Goal: Task Accomplishment & Management: Manage account settings

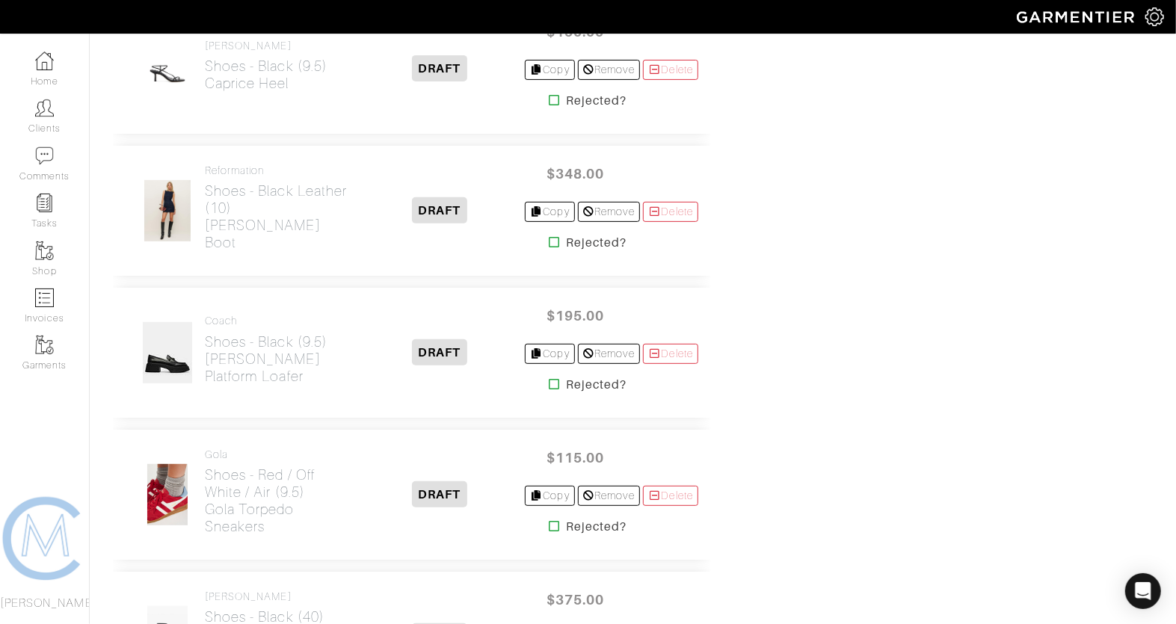
scroll to position [3772, 0]
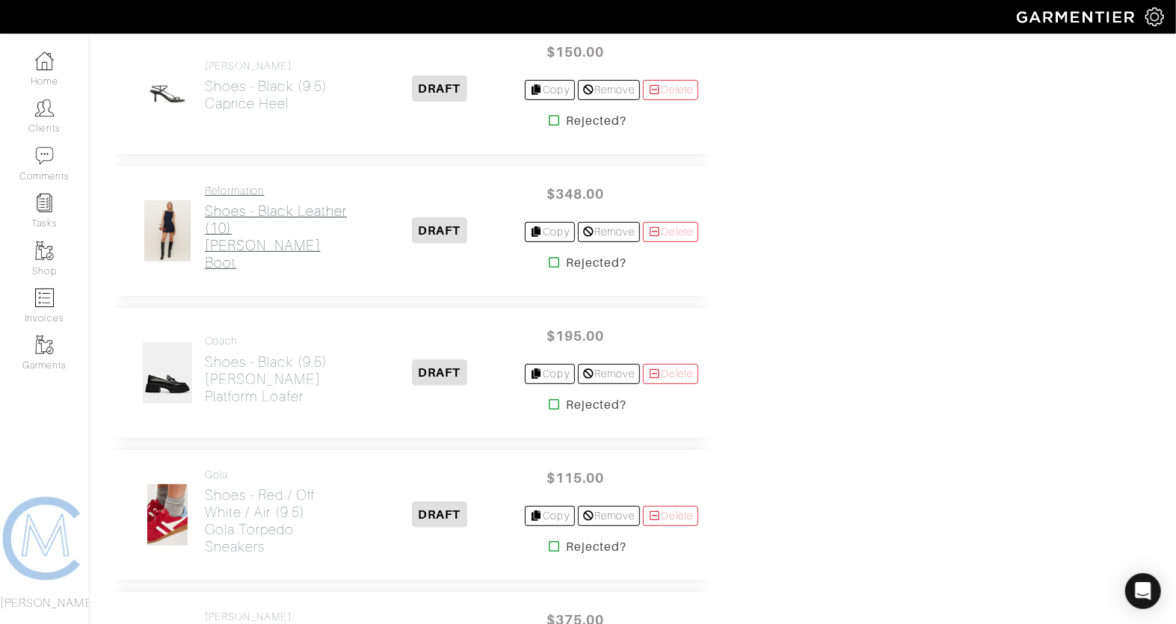
click at [265, 225] on h2 "Shoes - Black Leather (10) Roberta Ankle Boot" at bounding box center [280, 237] width 150 height 69
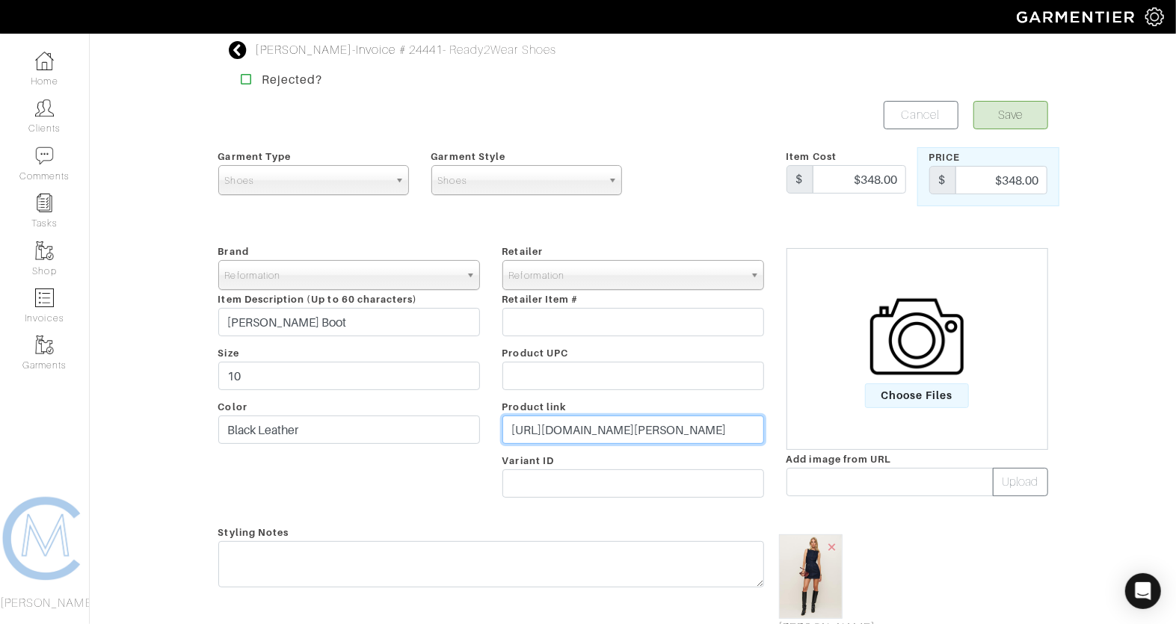
click at [620, 424] on input "https://www.thereformation.com/products/roberta-ankle-boot/1314083BCL.html?dwva…" at bounding box center [633, 430] width 262 height 28
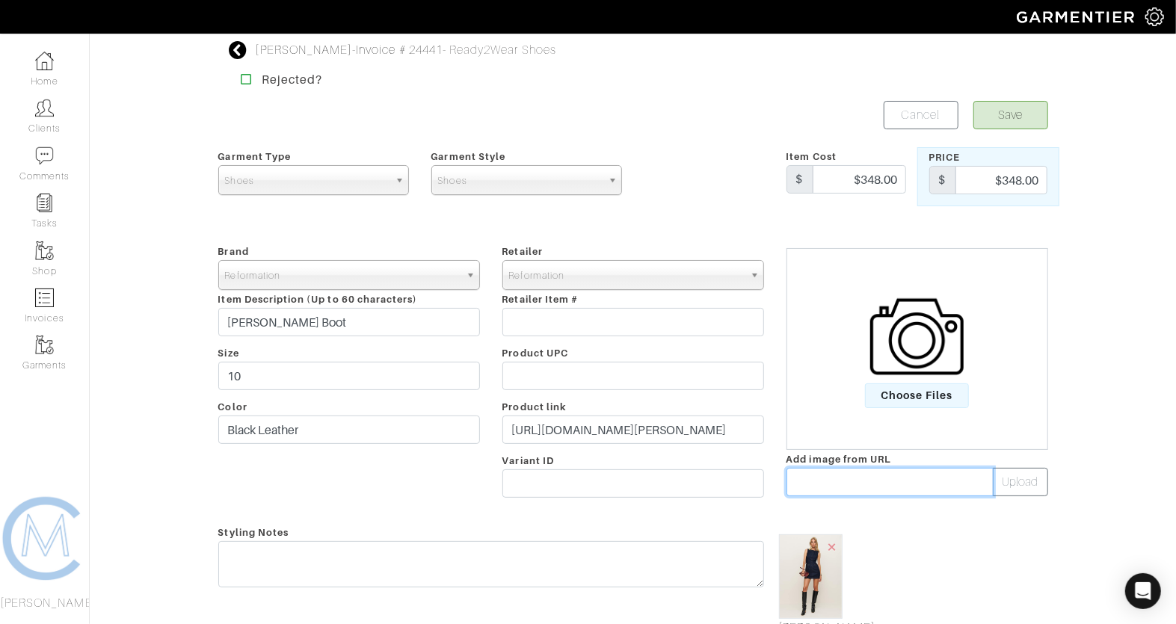
click at [818, 475] on input "text" at bounding box center [889, 482] width 207 height 28
paste input "https://media.thereformation.com/image/upload/f_auto,q_auto:eco,dpr_2.0/PRD-SFC…"
type input "https://media.thereformation.com/image/upload/f_auto,q_auto:eco,dpr_2.0/PRD-SFC…"
click at [1025, 477] on button "Upload" at bounding box center [1020, 482] width 55 height 28
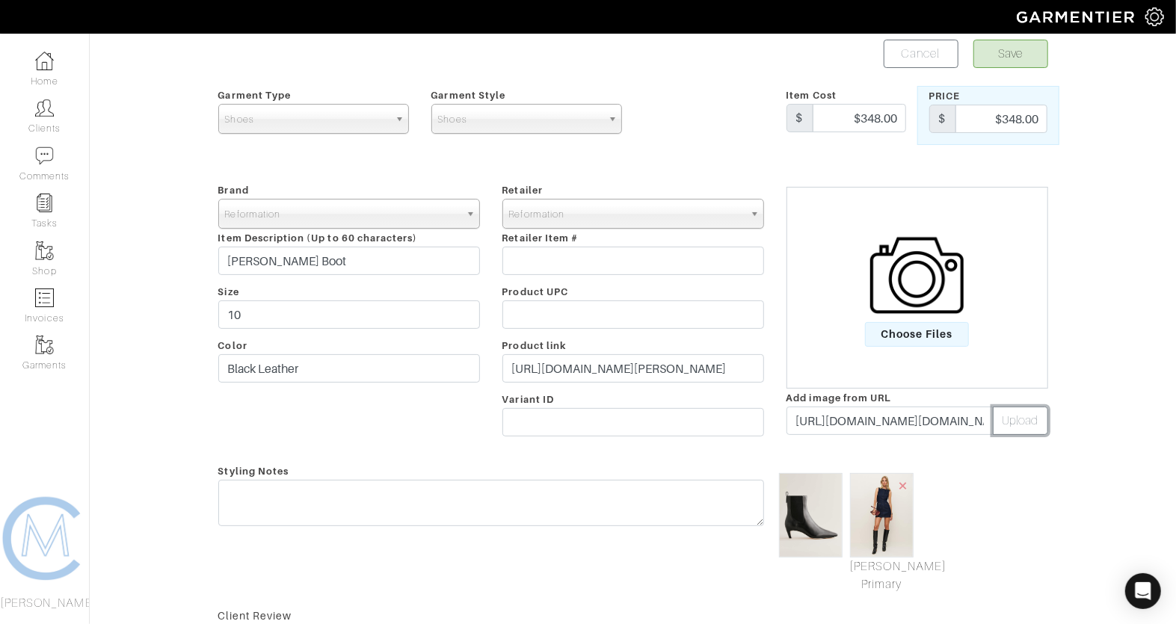
scroll to position [76, 0]
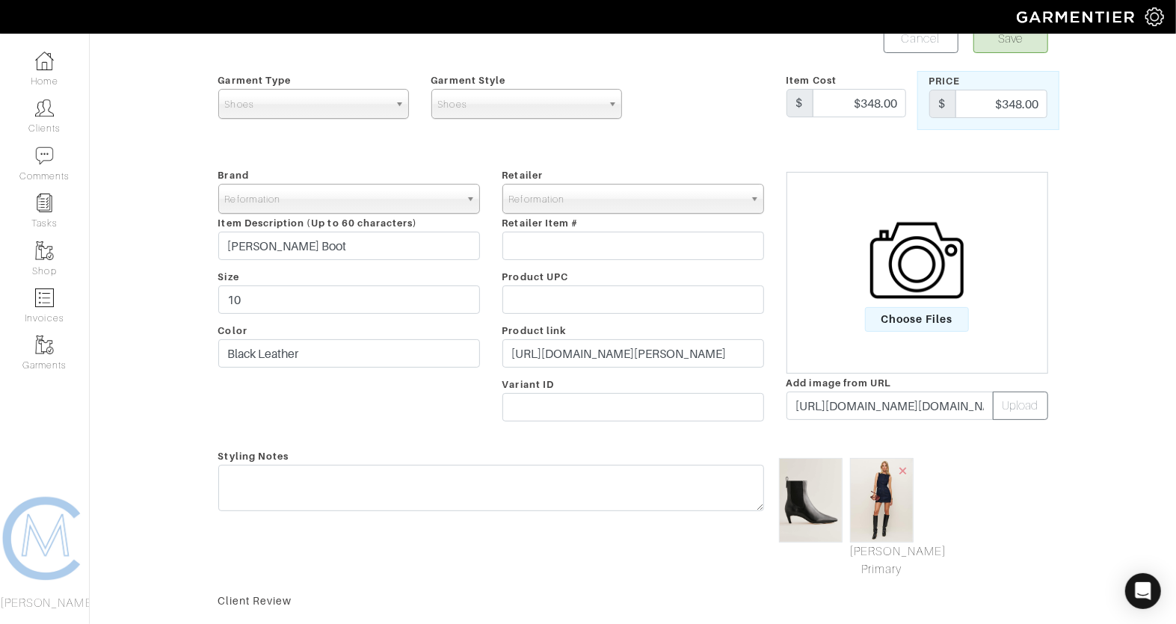
click at [898, 475] on span "×" at bounding box center [903, 470] width 12 height 20
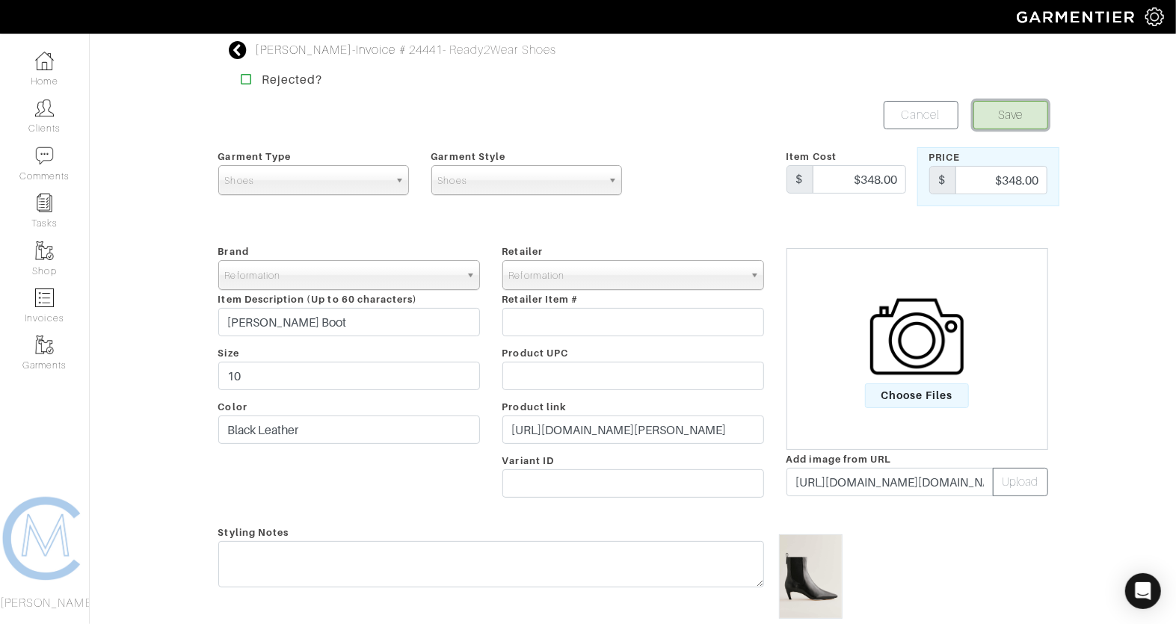
click at [993, 126] on button "Save" at bounding box center [1010, 115] width 75 height 28
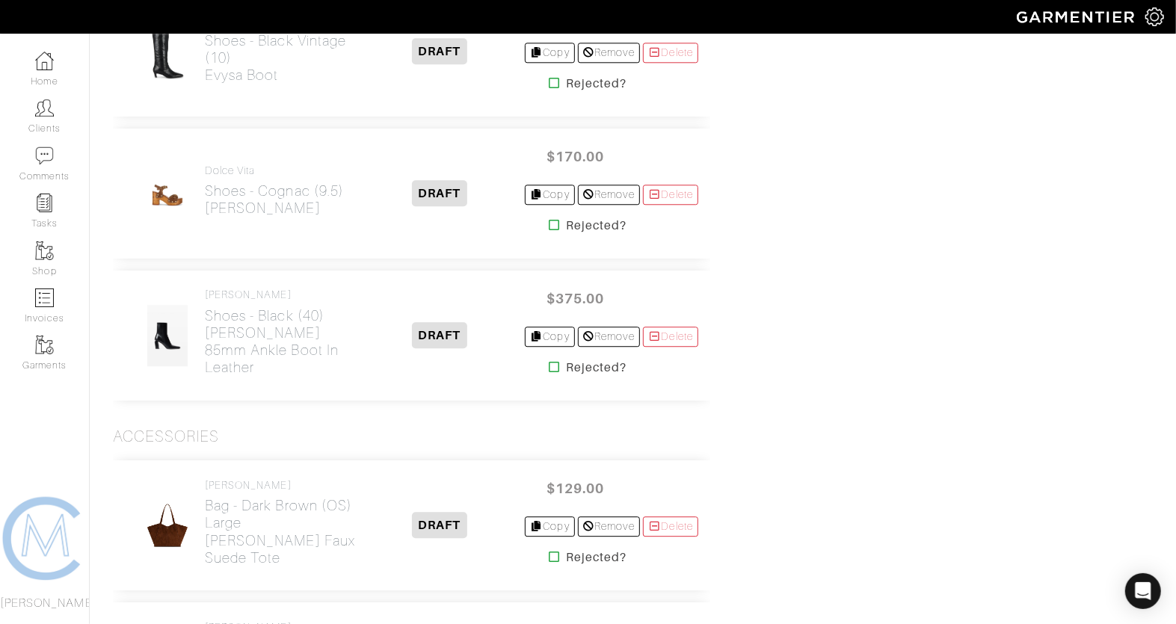
scroll to position [5861, 0]
click at [549, 553] on icon at bounding box center [554, 559] width 11 height 12
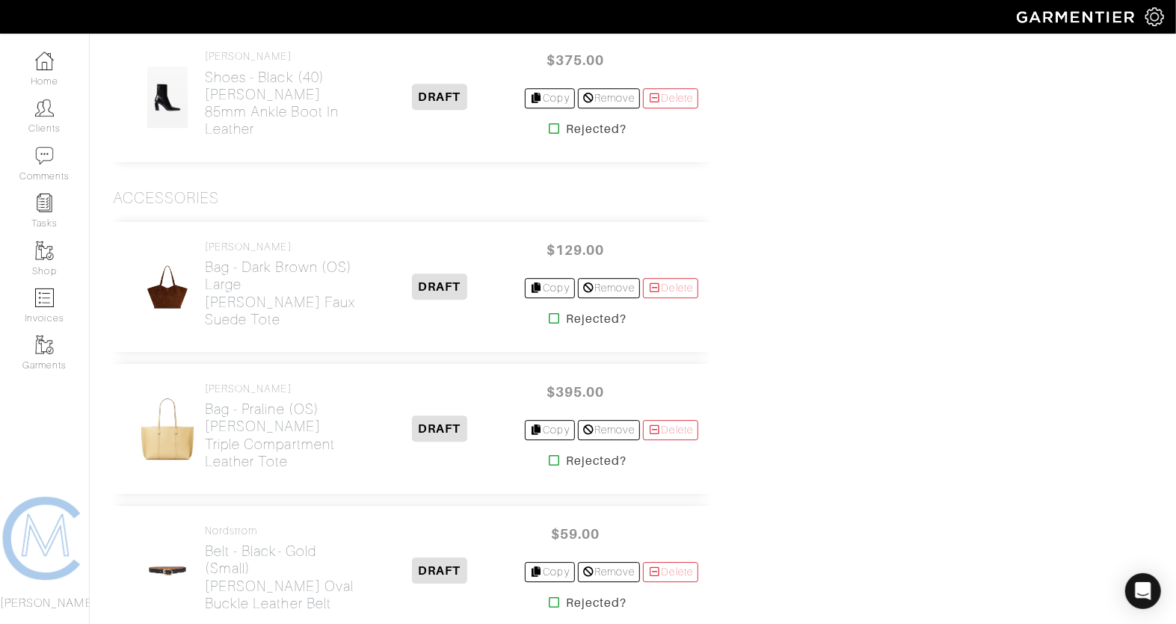
scroll to position [6105, 0]
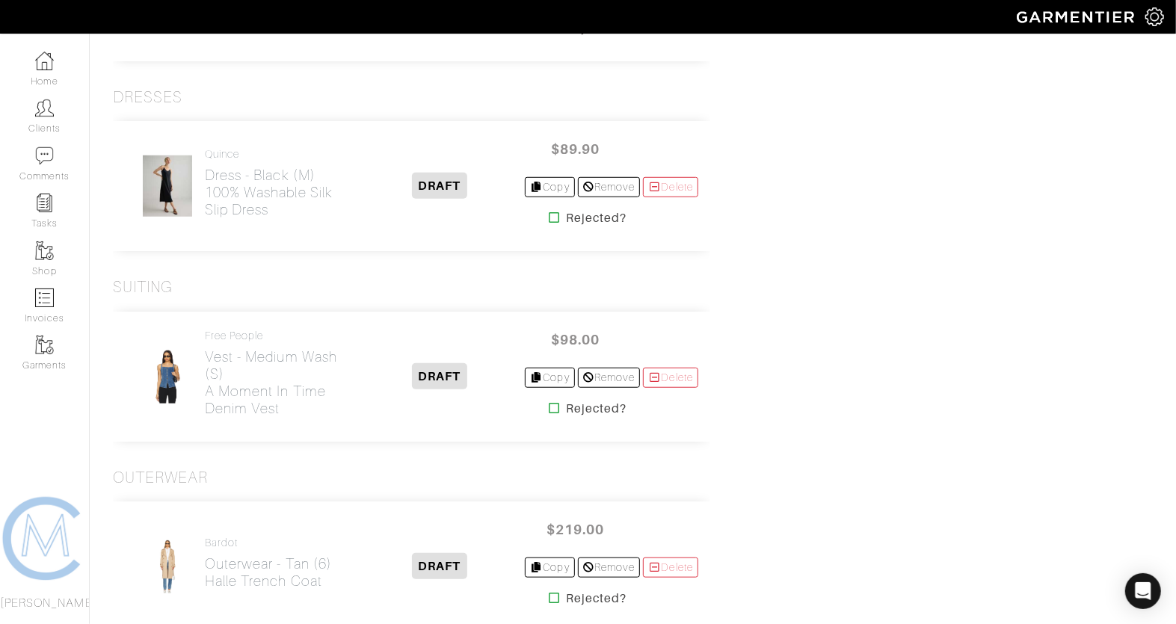
scroll to position [4128, 0]
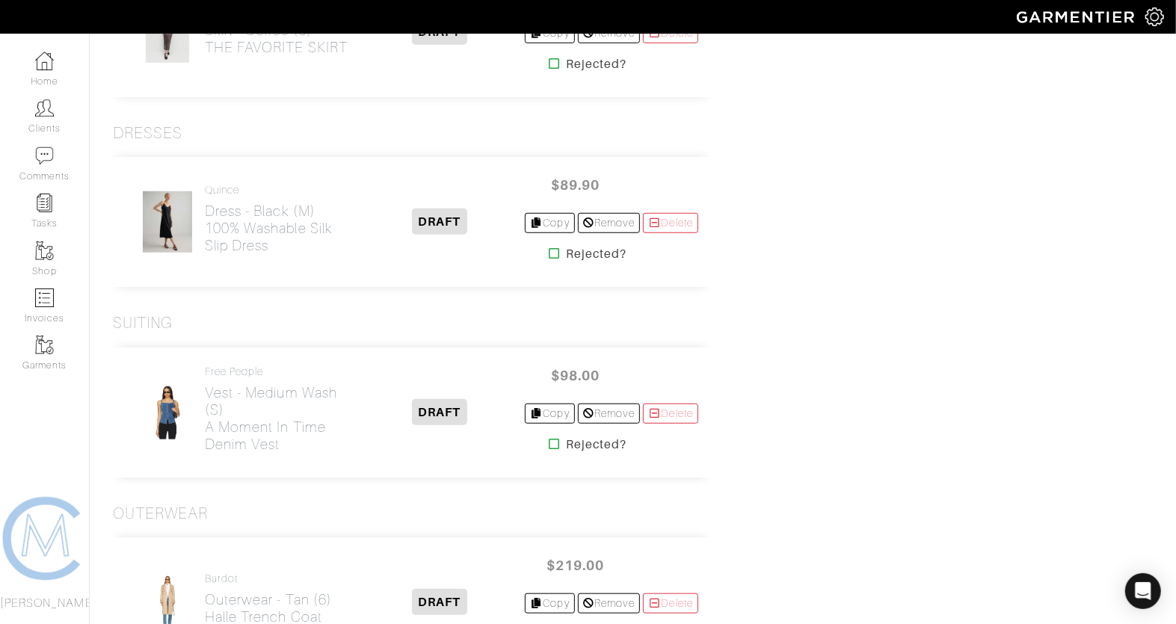
click at [549, 438] on icon at bounding box center [554, 444] width 11 height 12
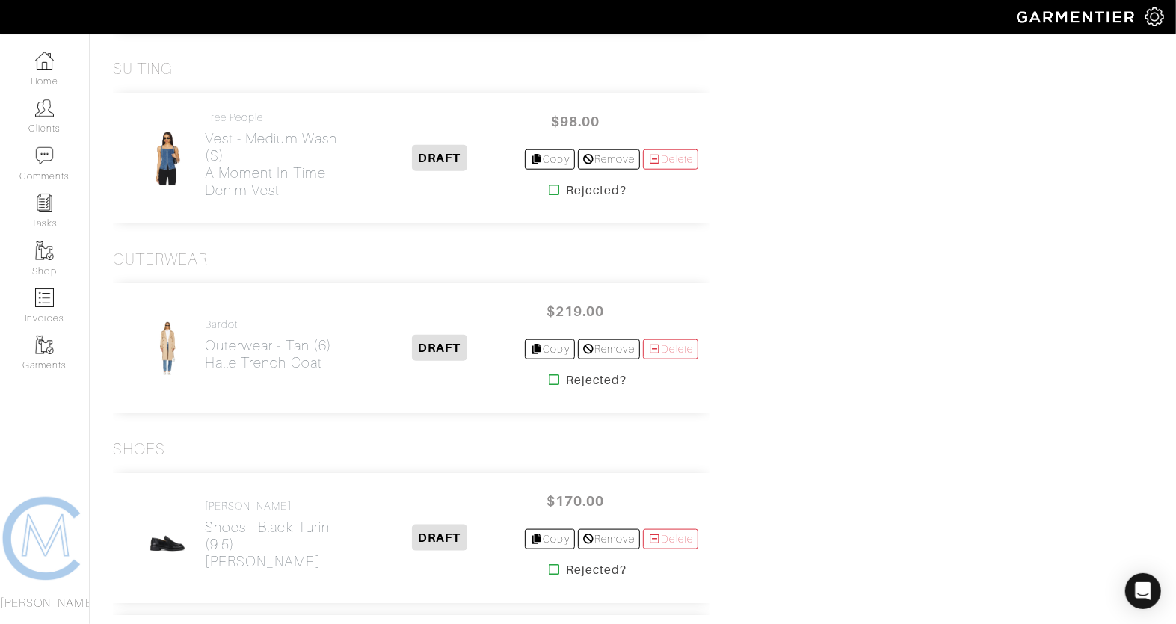
scroll to position [4385, 0]
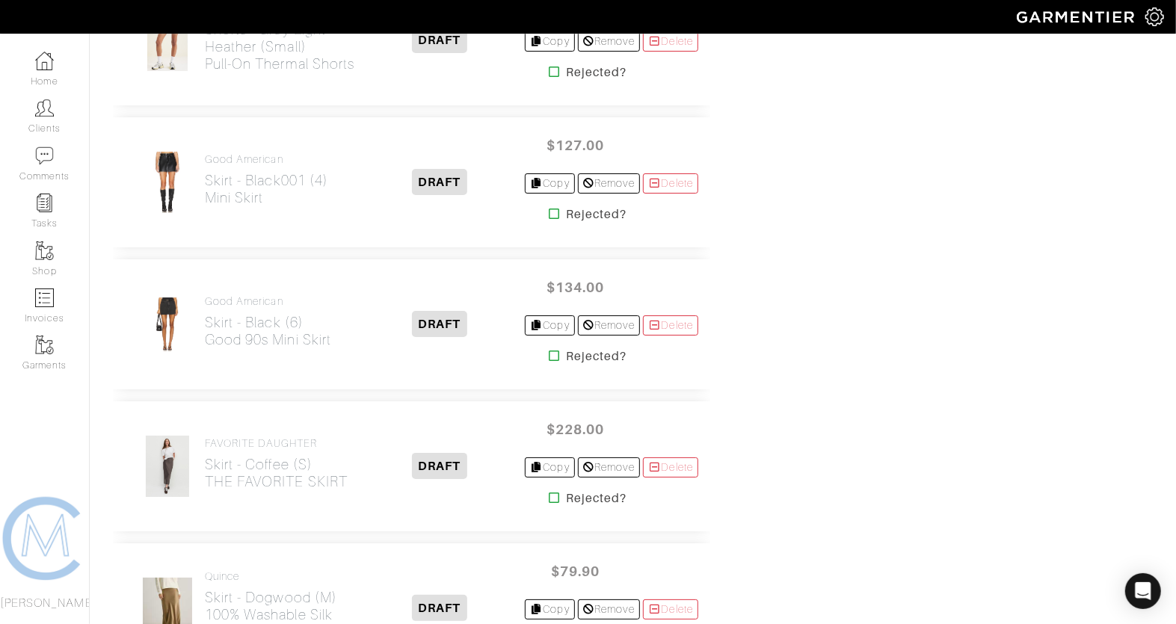
scroll to position [3347, 0]
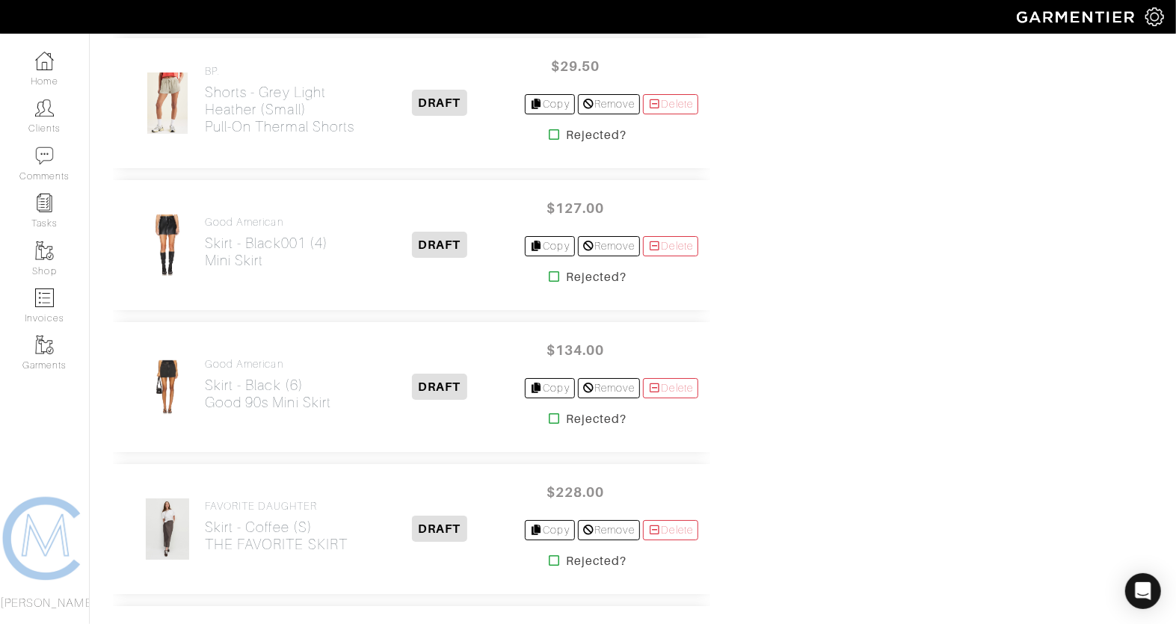
click at [549, 271] on icon at bounding box center [554, 277] width 11 height 12
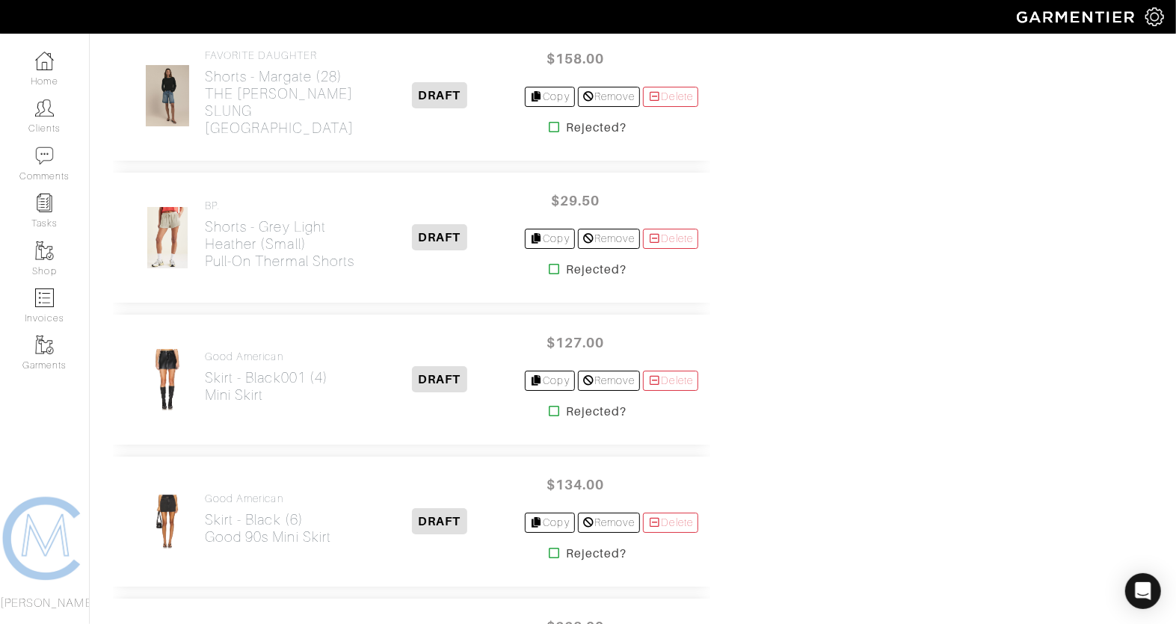
scroll to position [3147, 0]
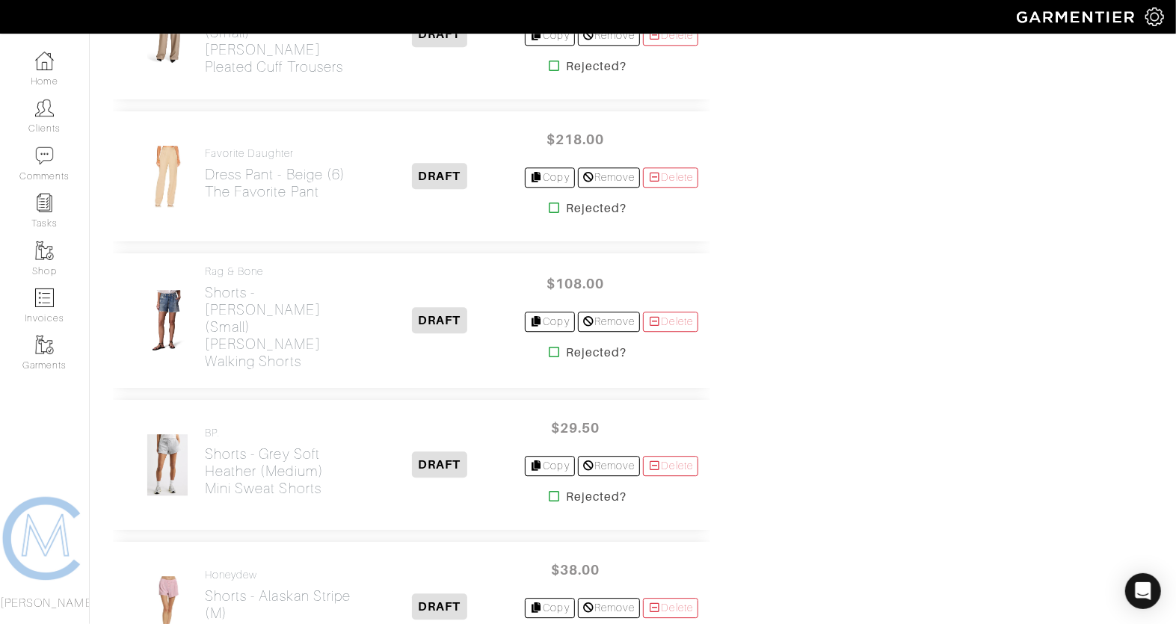
scroll to position [2362, 0]
click at [549, 345] on icon at bounding box center [554, 351] width 11 height 12
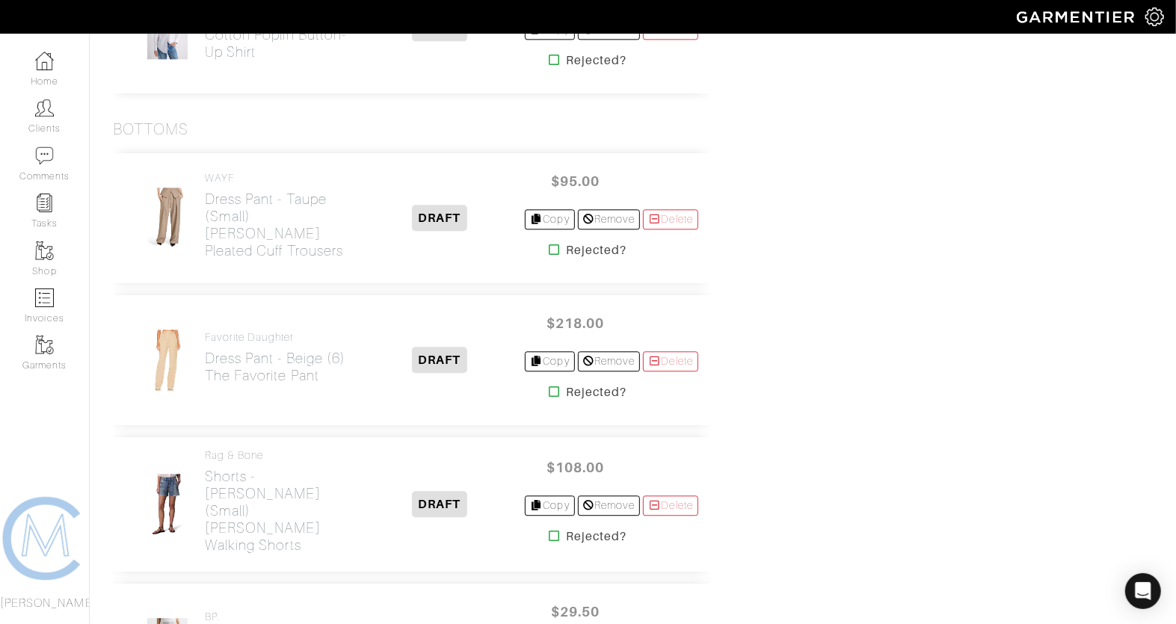
scroll to position [2131, 0]
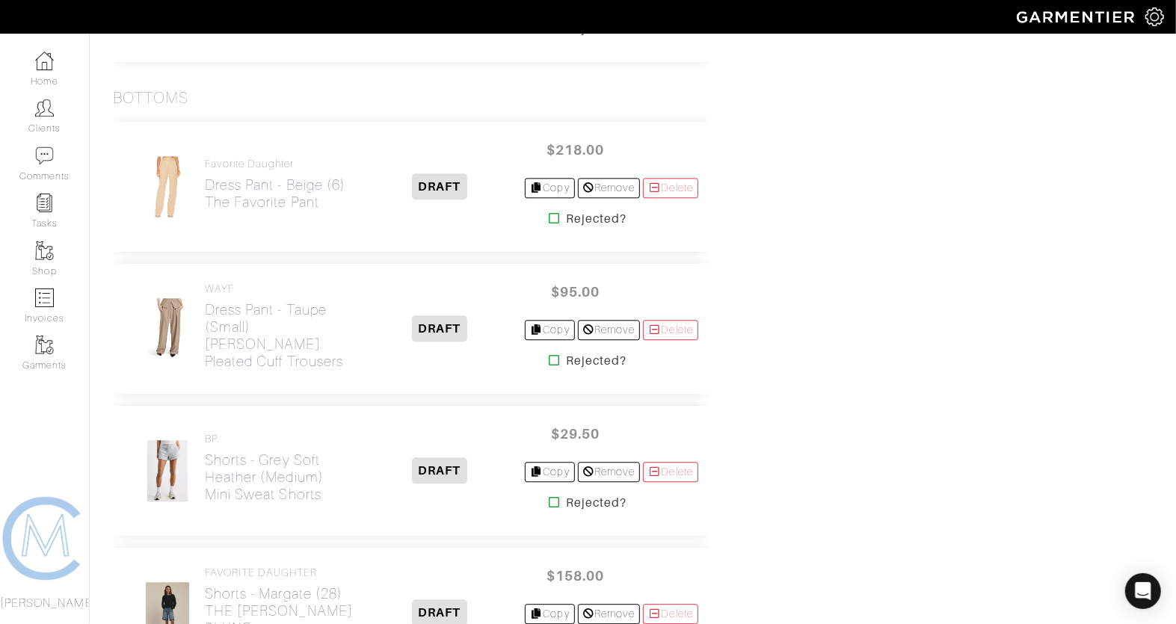
scroll to position [2227, 0]
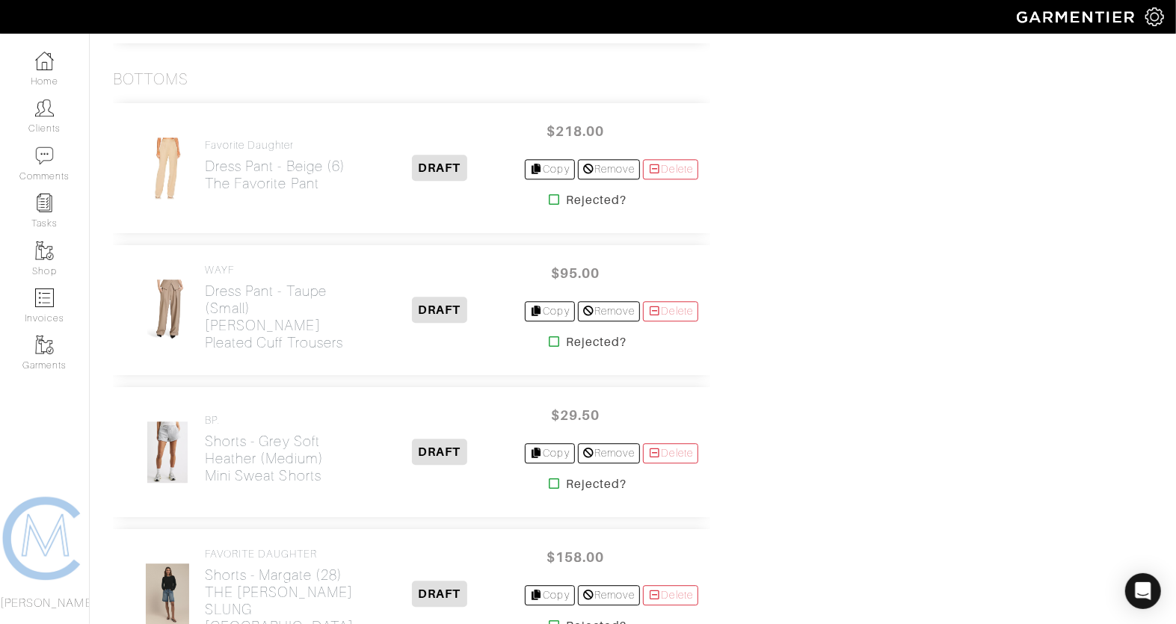
click at [549, 336] on icon at bounding box center [554, 342] width 11 height 12
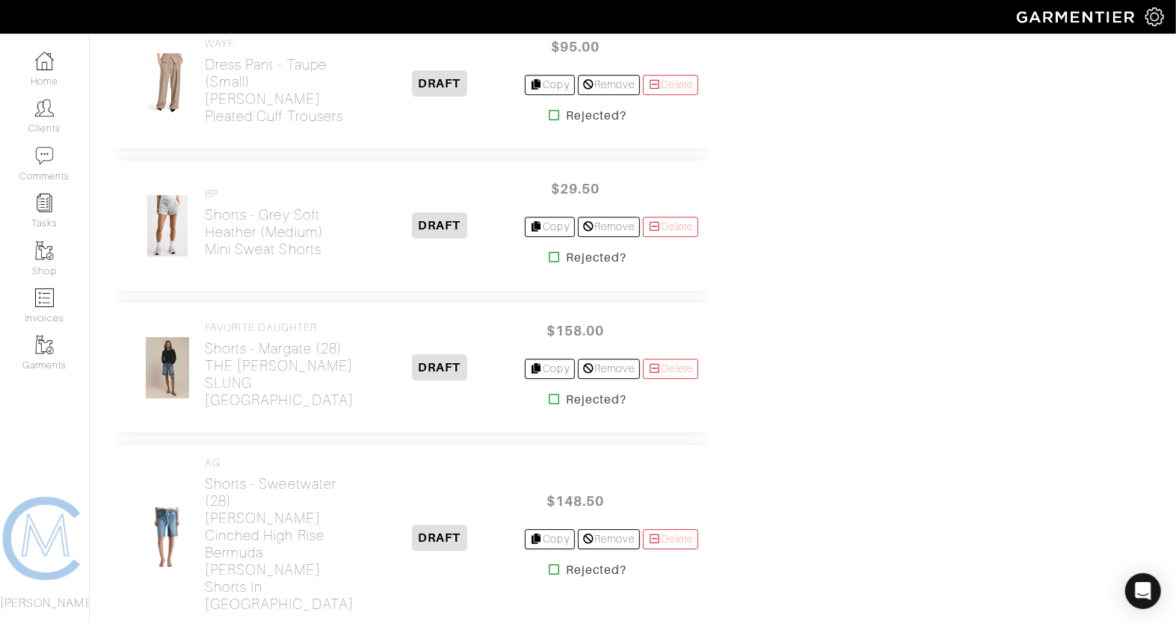
scroll to position [2456, 0]
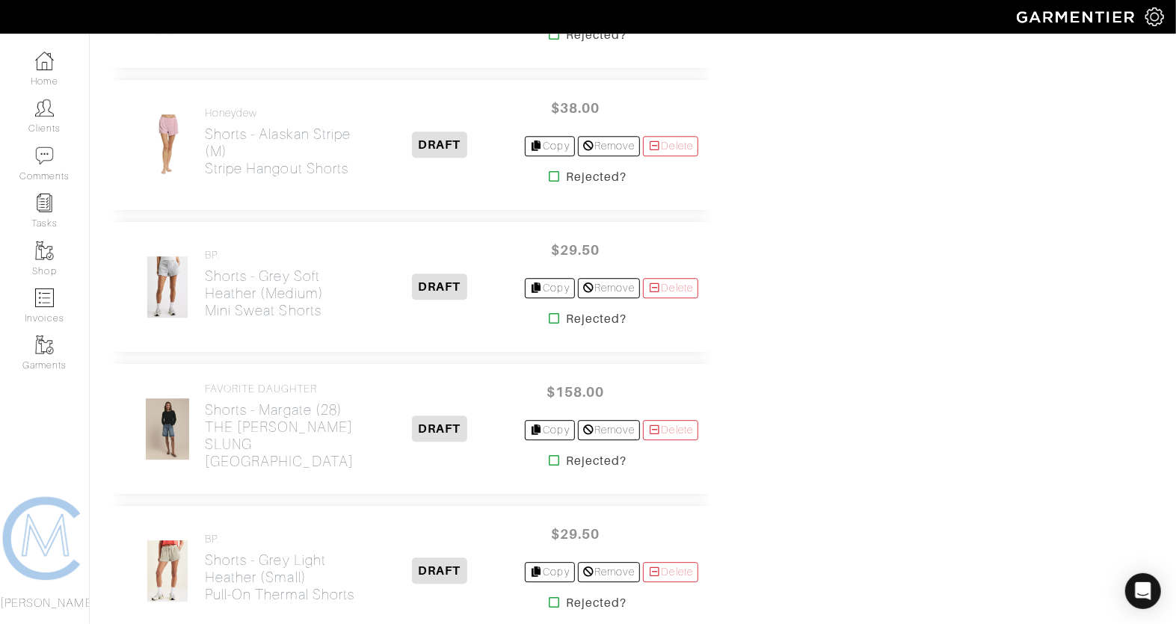
scroll to position [2398, 0]
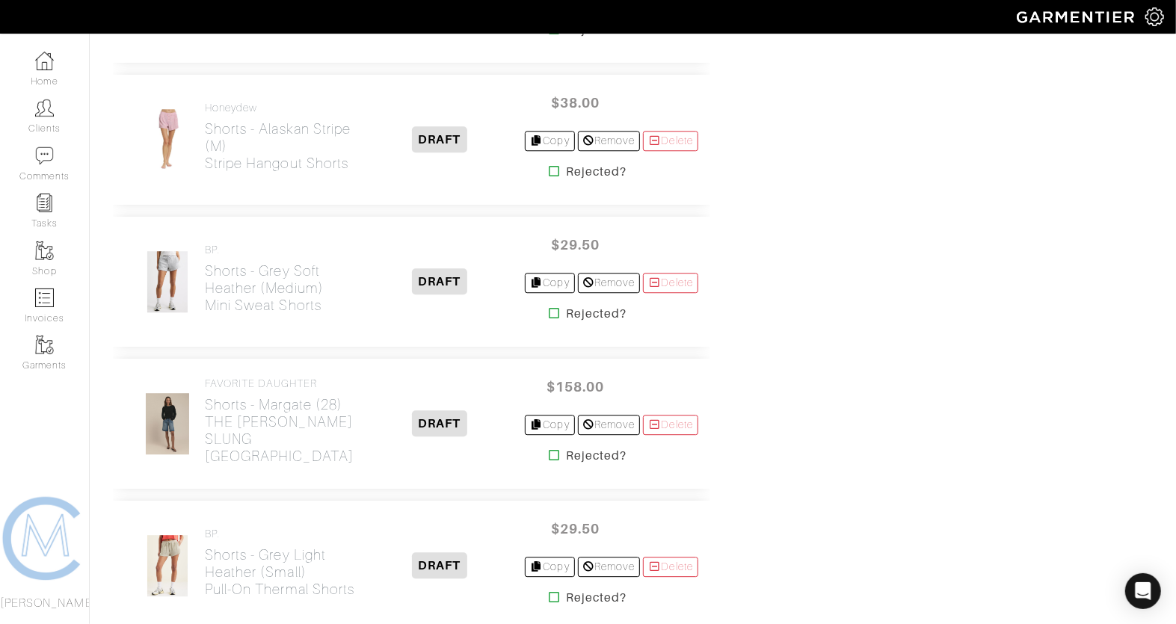
click at [549, 449] on icon at bounding box center [554, 455] width 11 height 12
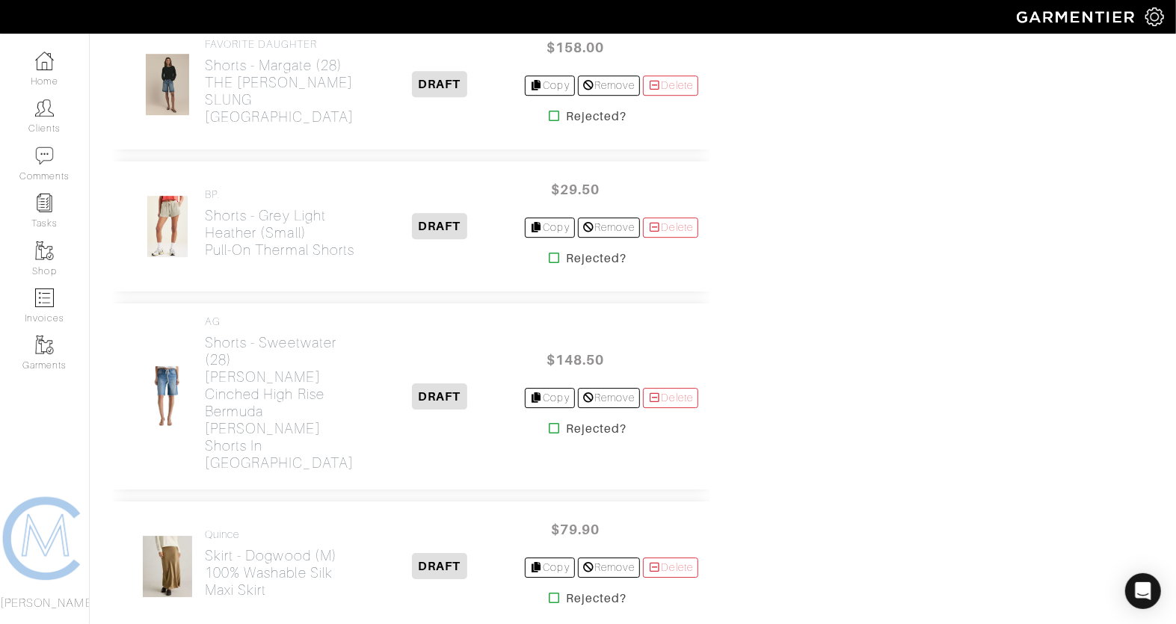
scroll to position [2749, 0]
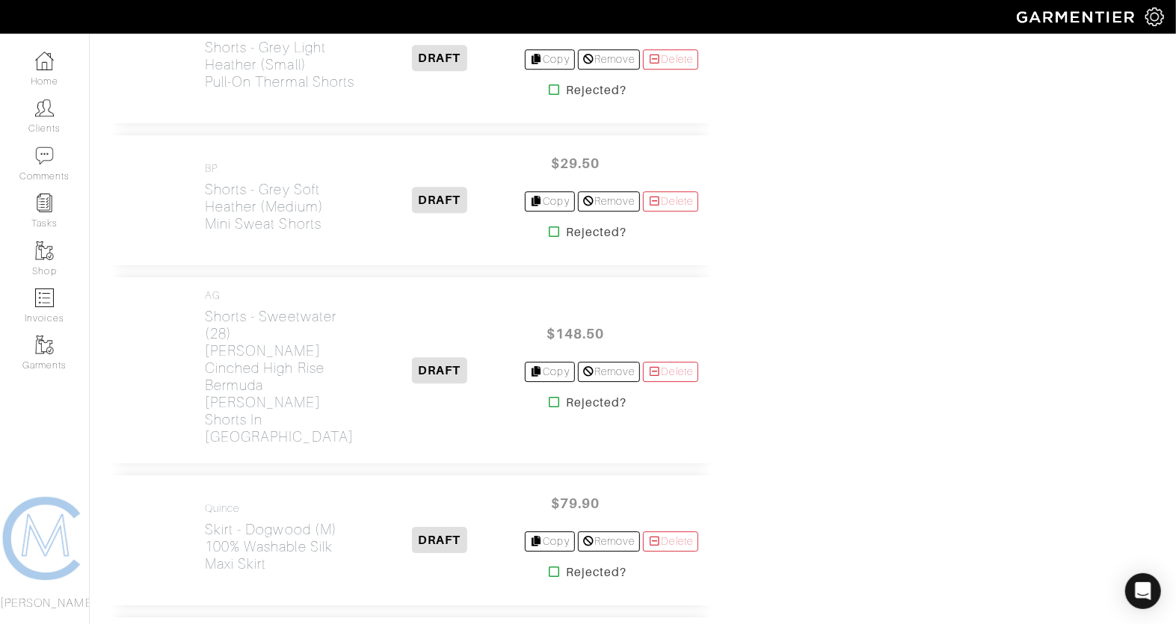
scroll to position [2617, 0]
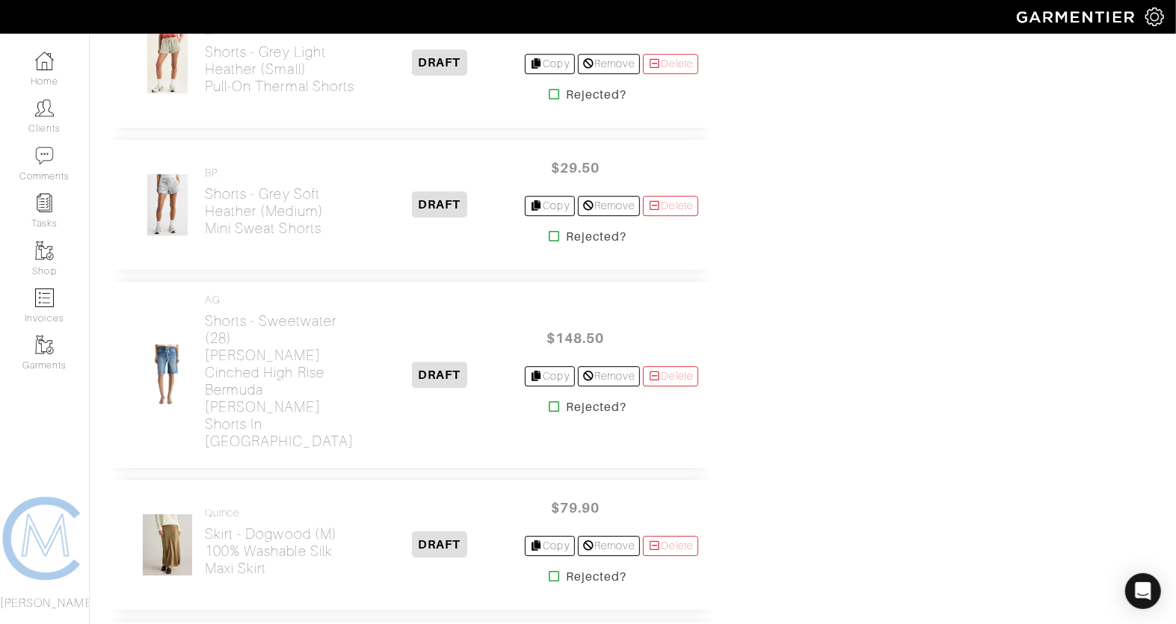
click at [549, 401] on icon at bounding box center [554, 407] width 11 height 12
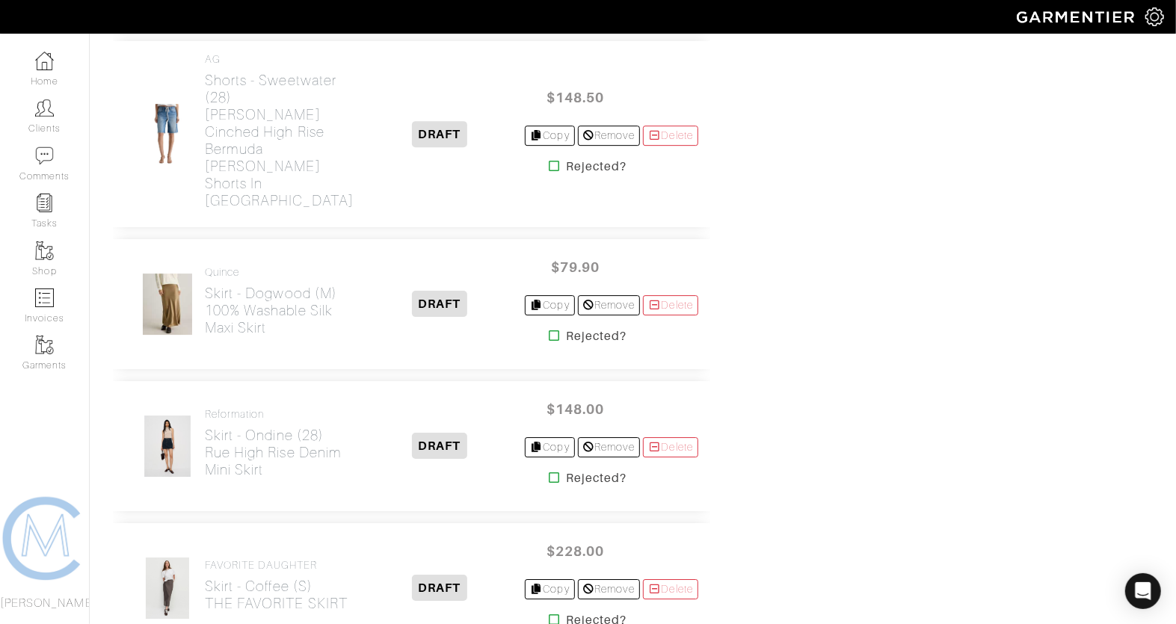
scroll to position [2953, 0]
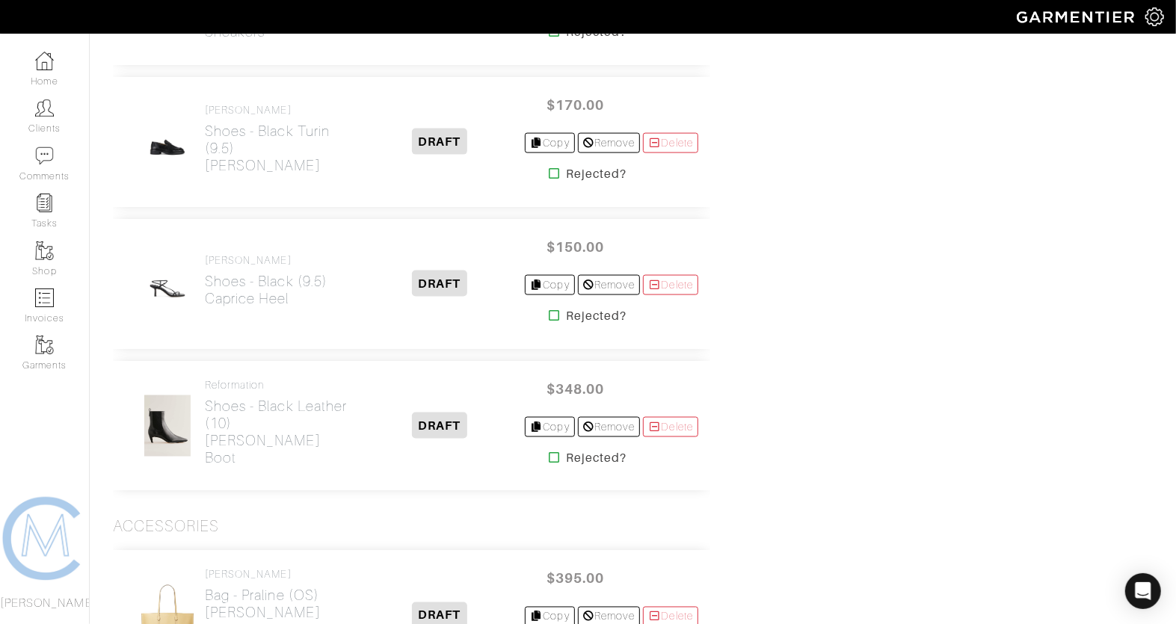
scroll to position [4807, 0]
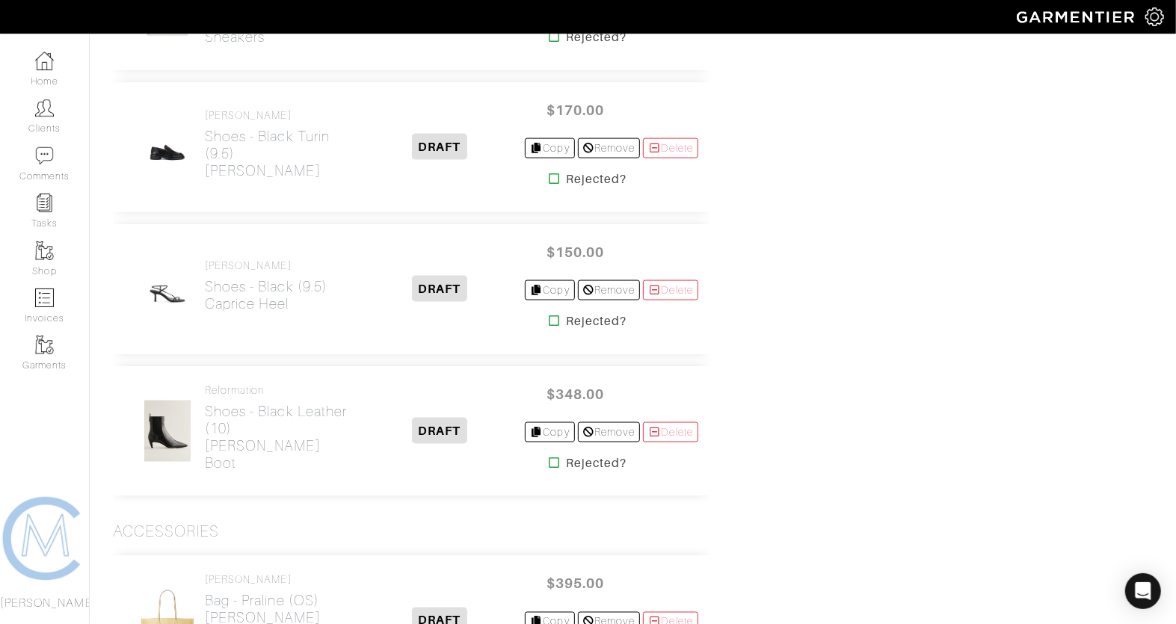
click at [549, 457] on icon at bounding box center [554, 463] width 11 height 12
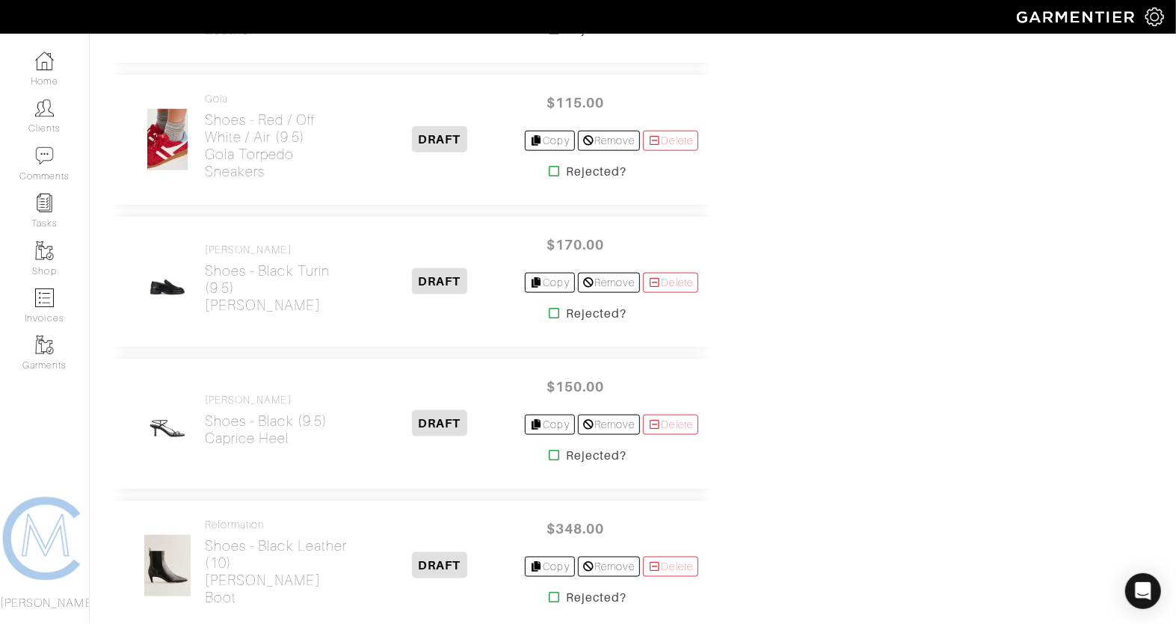
scroll to position [4669, 0]
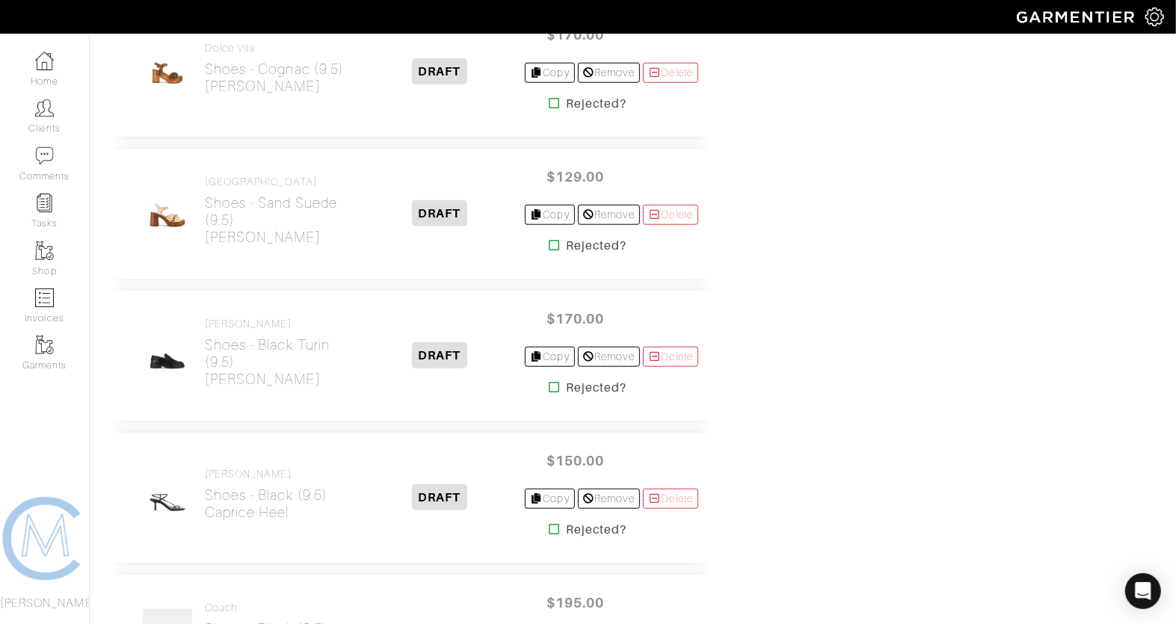
scroll to position [4326, 0]
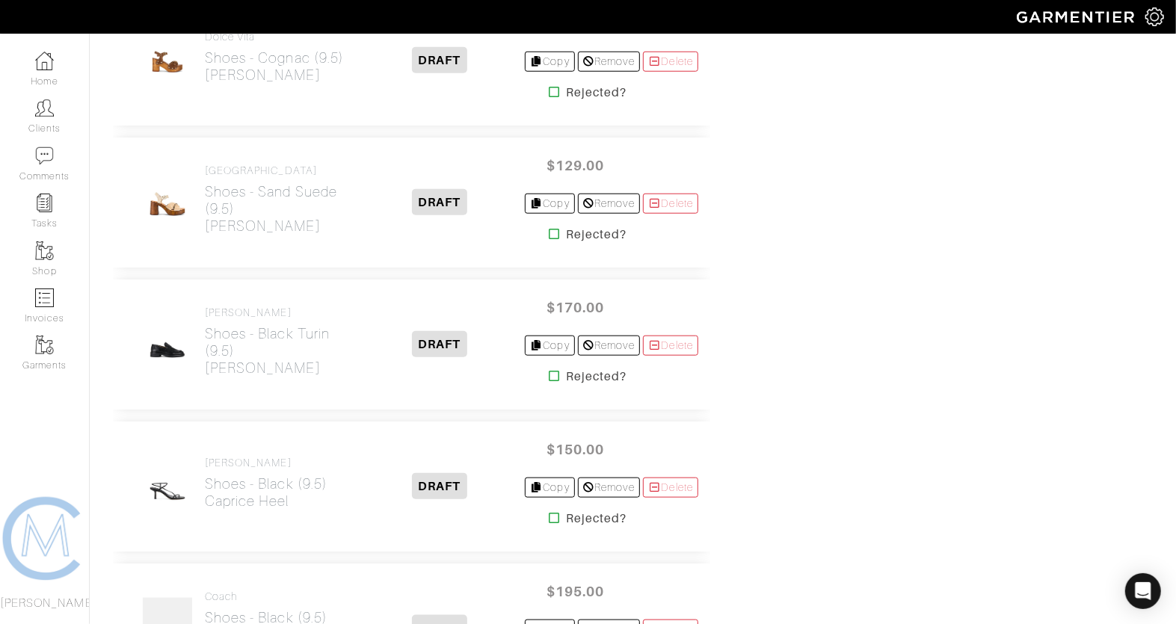
click at [549, 370] on icon at bounding box center [554, 376] width 11 height 12
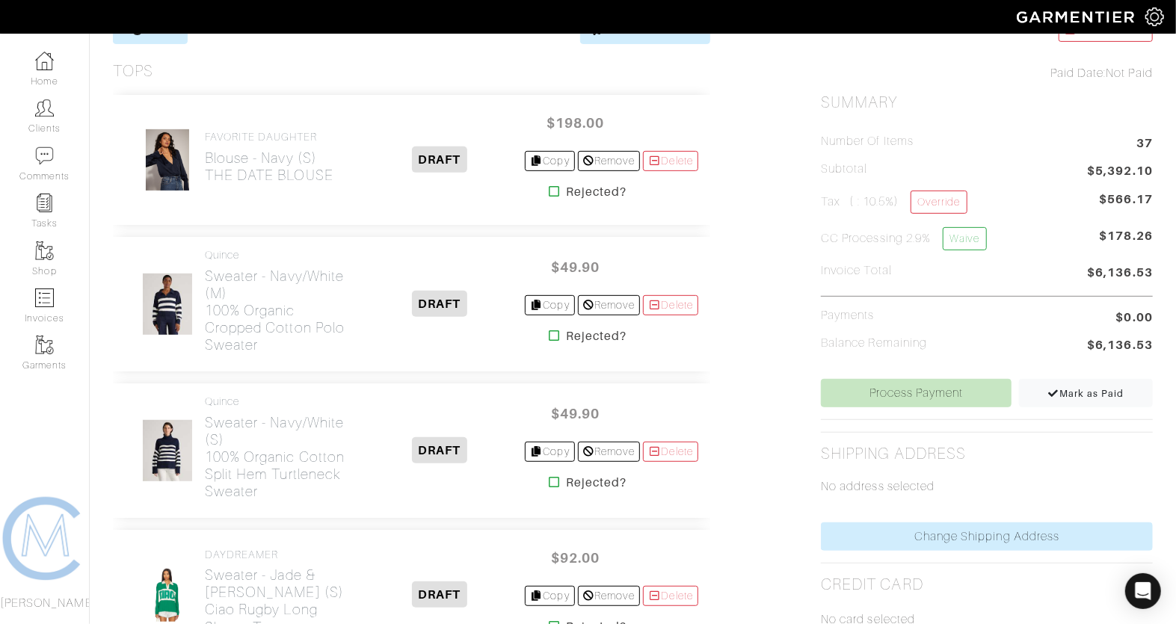
scroll to position [322, 0]
click at [549, 335] on icon at bounding box center [554, 337] width 11 height 12
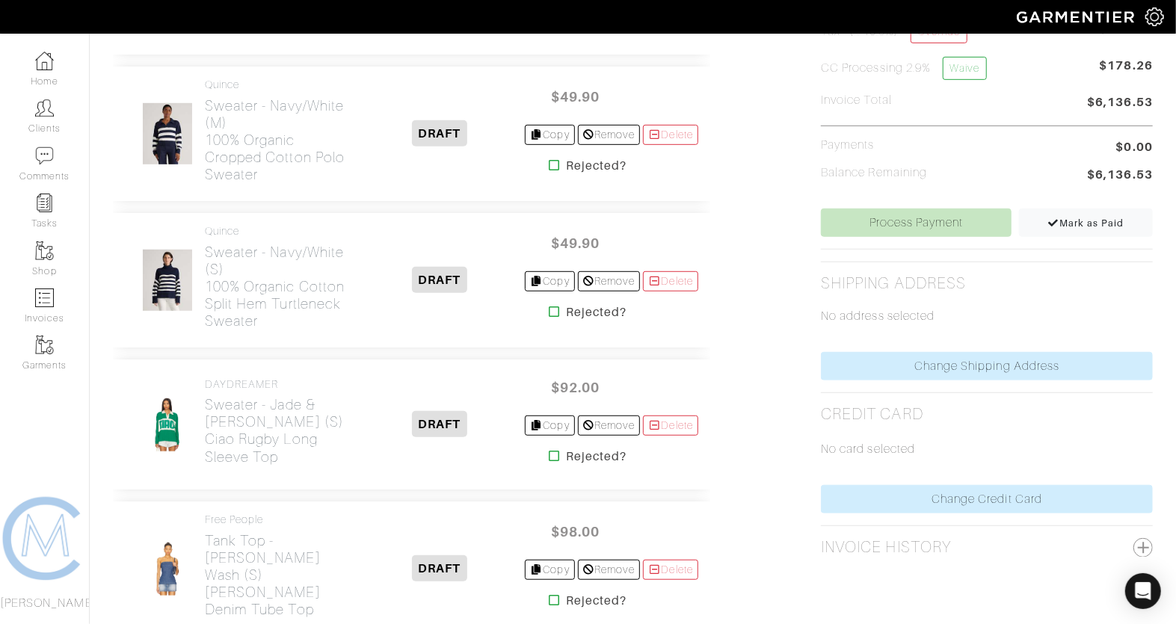
scroll to position [505, 0]
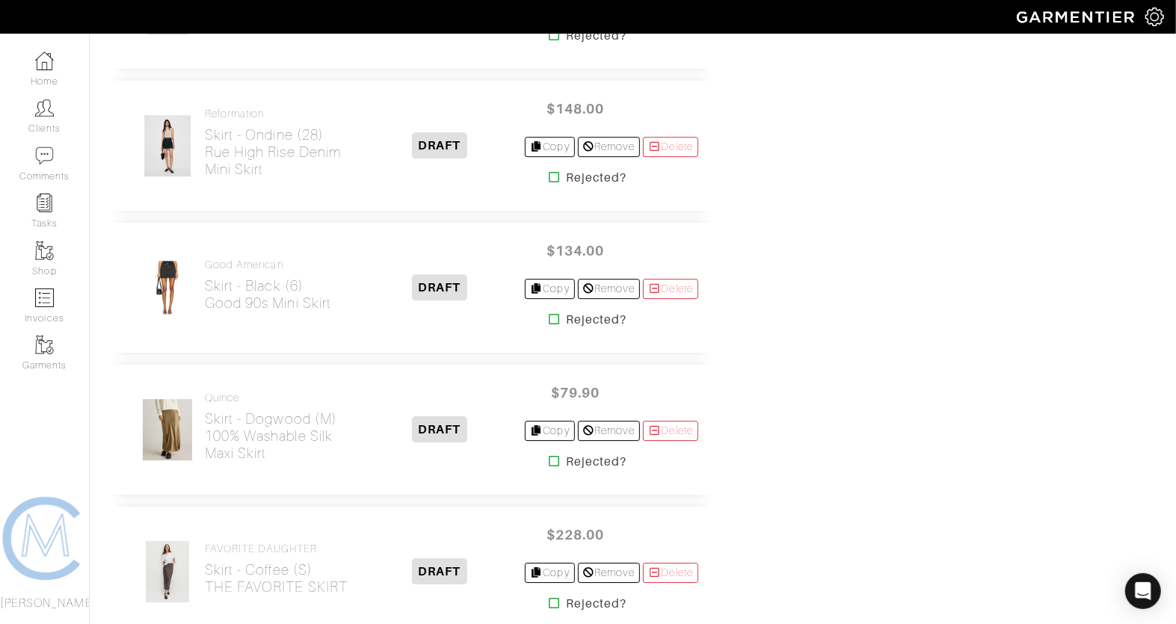
scroll to position [2658, 0]
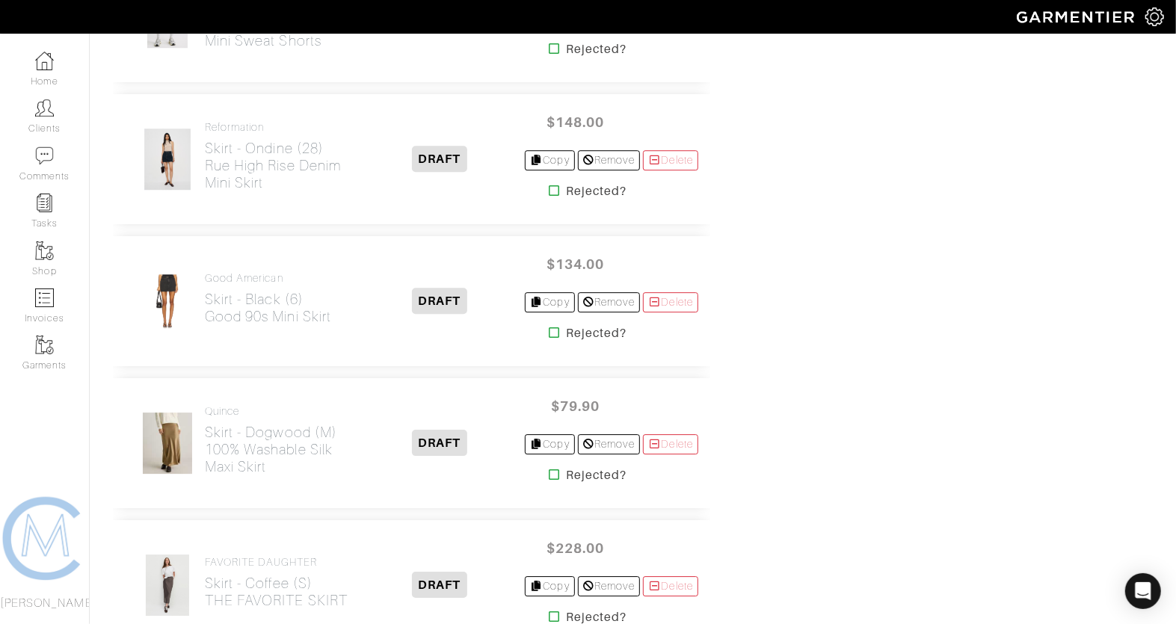
click at [549, 185] on icon at bounding box center [554, 191] width 11 height 12
